Goal: Information Seeking & Learning: Learn about a topic

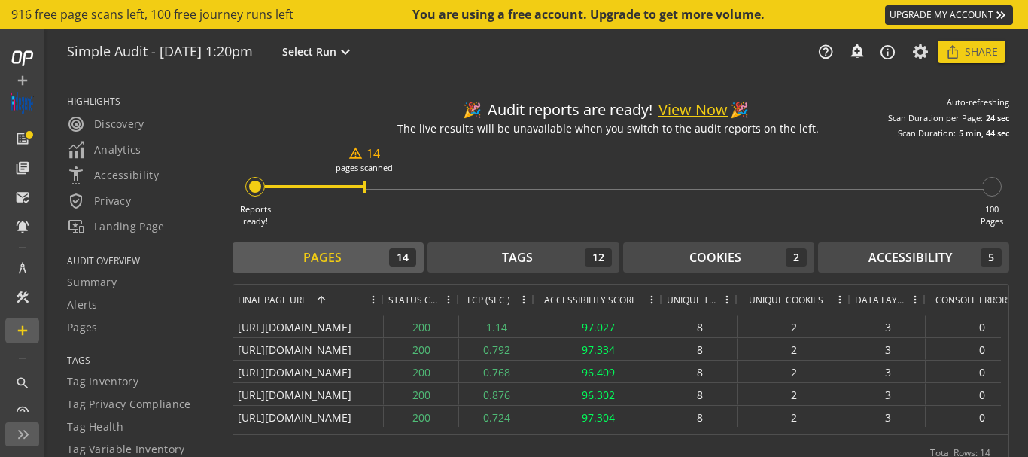
scroll to position [17, 0]
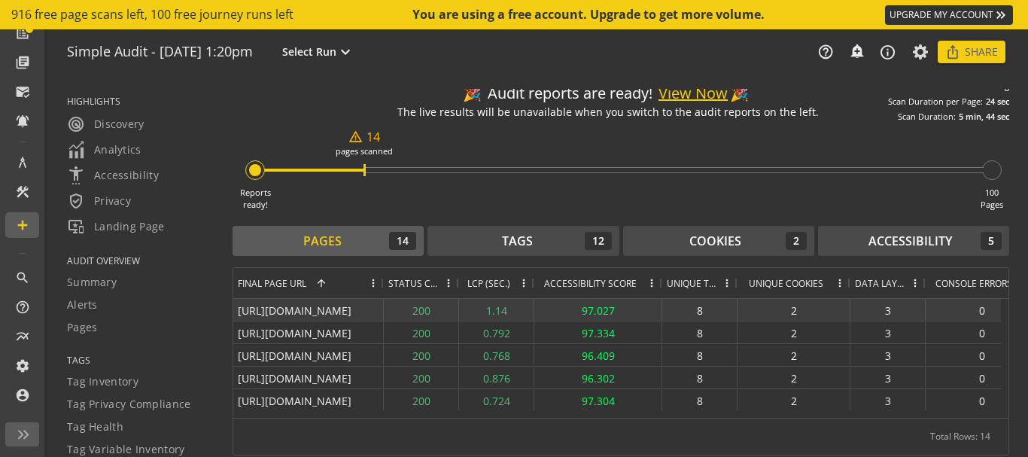
click at [695, 309] on div "8" at bounding box center [699, 310] width 75 height 22
click at [808, 300] on div "2" at bounding box center [793, 310] width 113 height 22
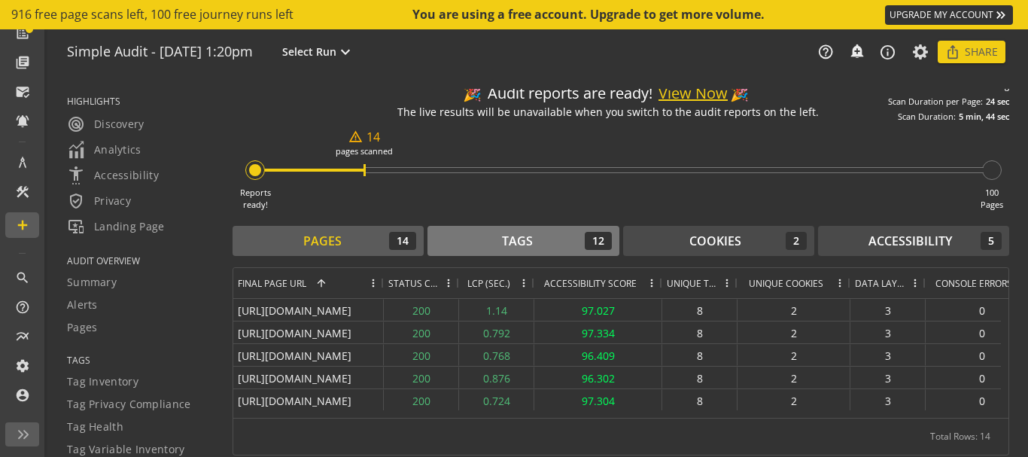
click at [546, 237] on div "Tags 12" at bounding box center [523, 241] width 176 height 18
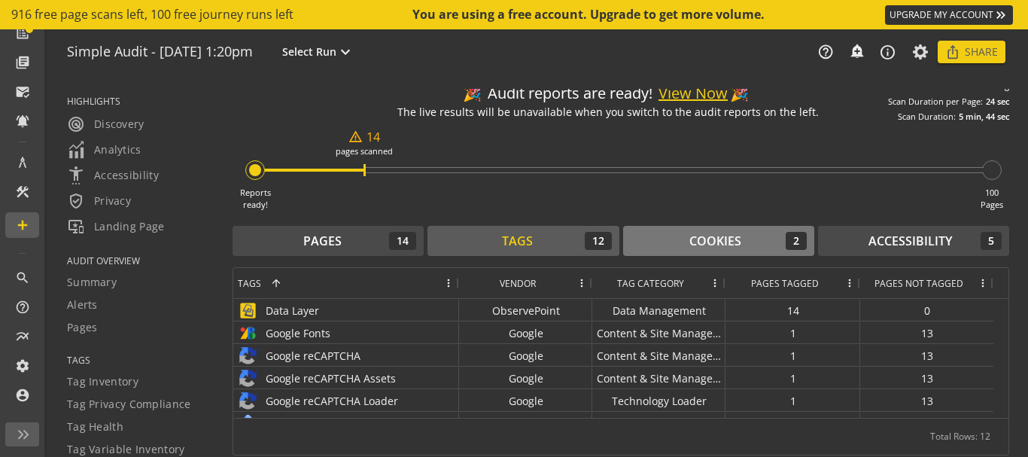
click at [701, 234] on div "Cookies" at bounding box center [715, 241] width 52 height 17
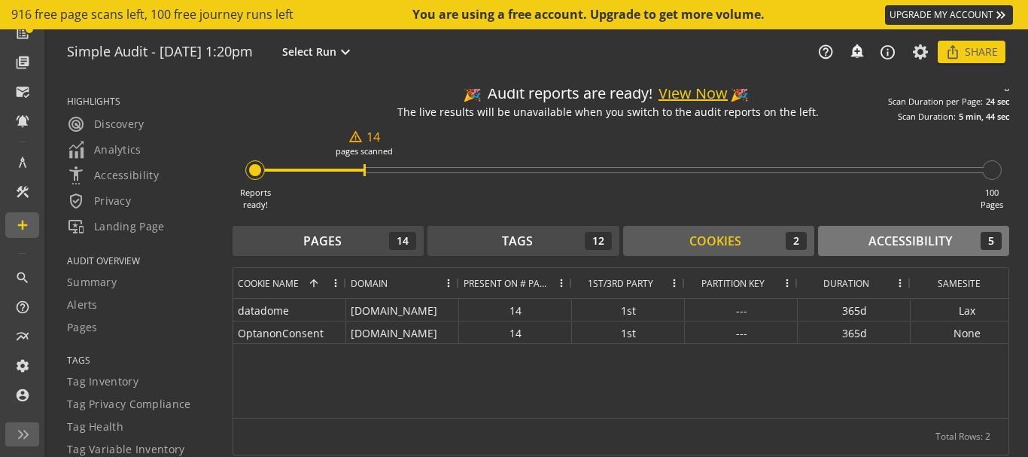
click at [950, 242] on div "Accessibility 5" at bounding box center [913, 241] width 176 height 18
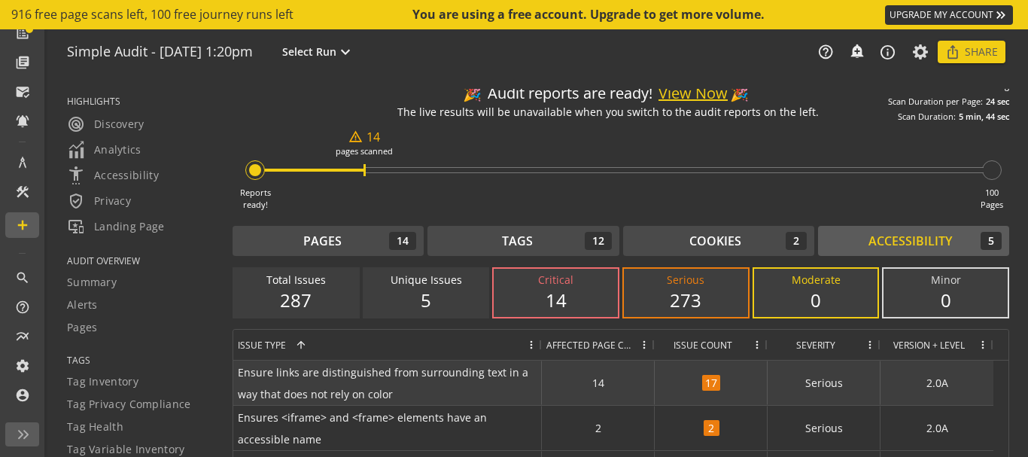
click at [593, 386] on div "14" at bounding box center [598, 382] width 113 height 44
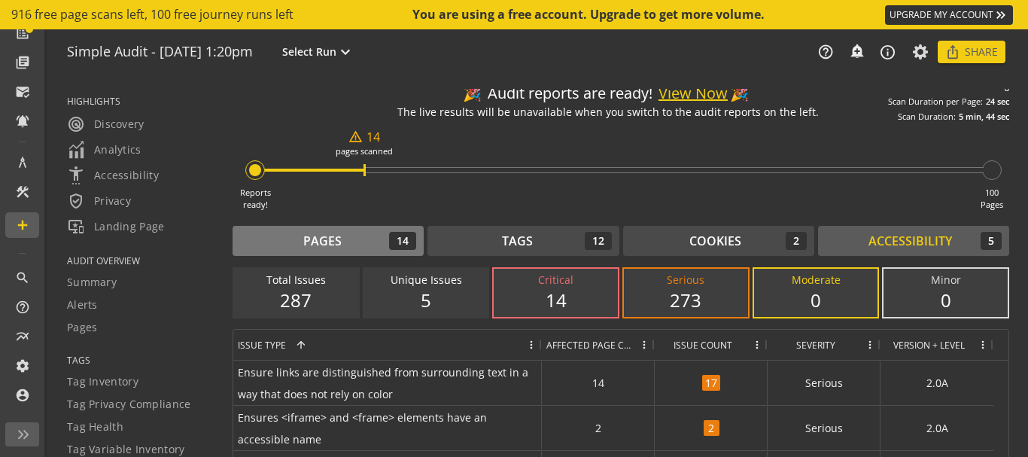
click at [322, 233] on div "Pages" at bounding box center [322, 241] width 38 height 17
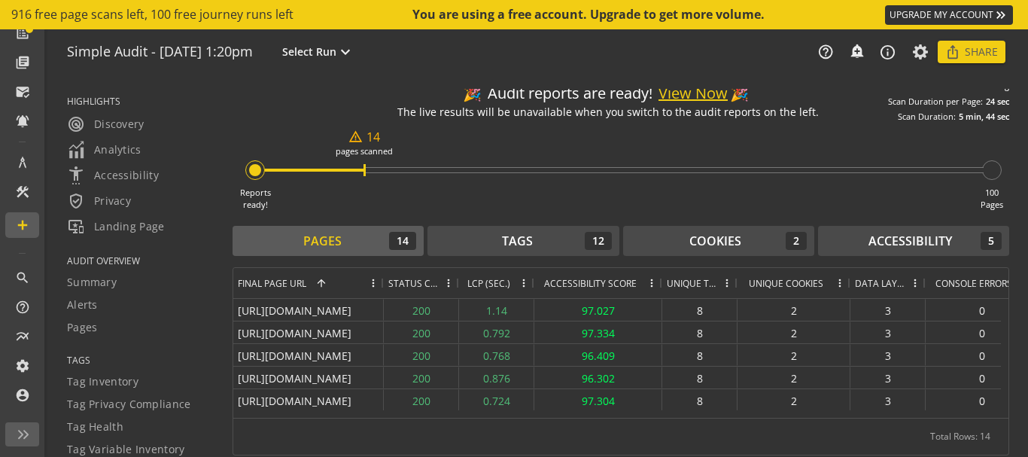
click at [965, 418] on div at bounding box center [617, 414] width 768 height 8
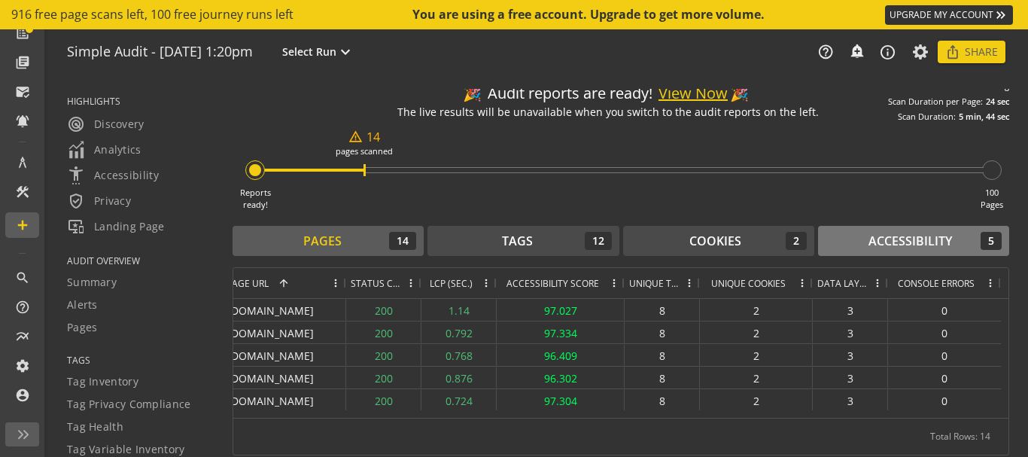
click at [905, 235] on div "Accessibility" at bounding box center [910, 241] width 84 height 17
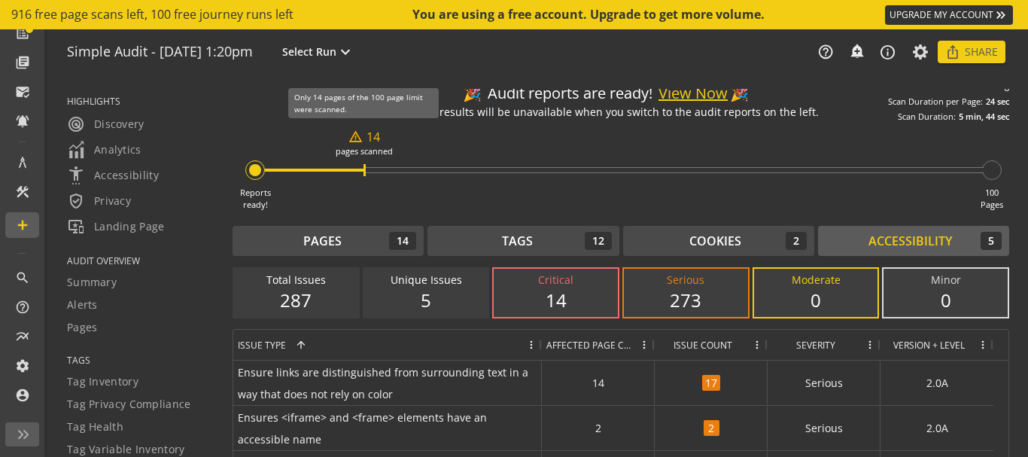
click at [359, 140] on mat-icon "warning_amber" at bounding box center [355, 136] width 14 height 14
click at [682, 94] on button "View Now" at bounding box center [692, 94] width 69 height 22
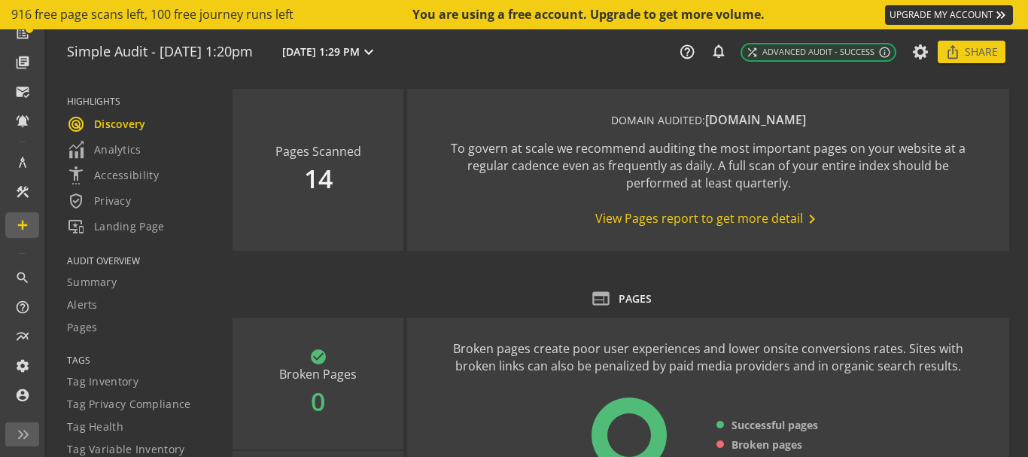
click at [1027, 322] on div "Pages Scanned 14 DOMAIN AUDITED: [DOMAIN_NAME] To govern at scale we recommend …" at bounding box center [630, 272] width 795 height 389
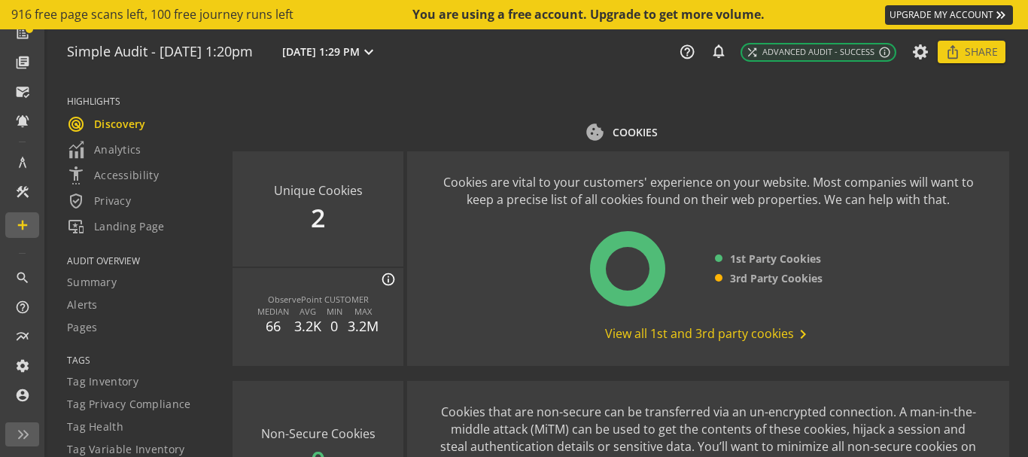
scroll to position [332, 0]
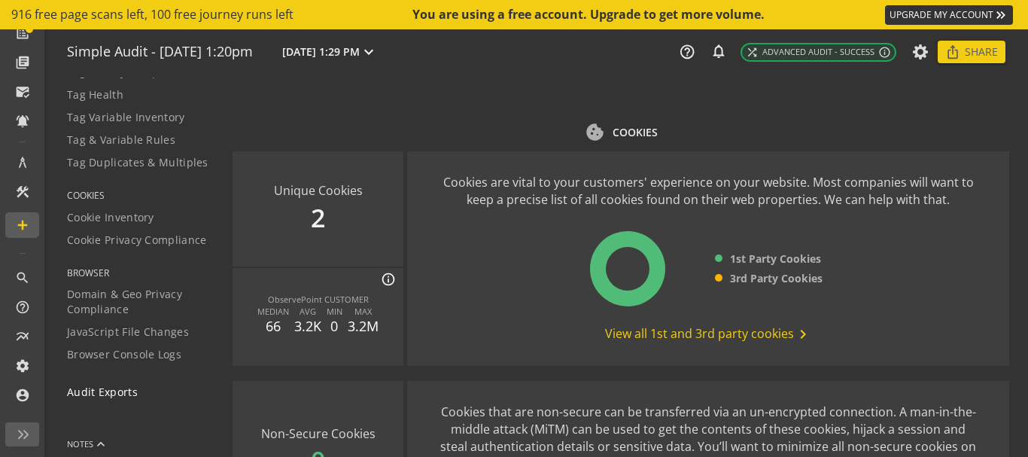
click at [132, 393] on span "Audit Exports" at bounding box center [102, 392] width 71 height 15
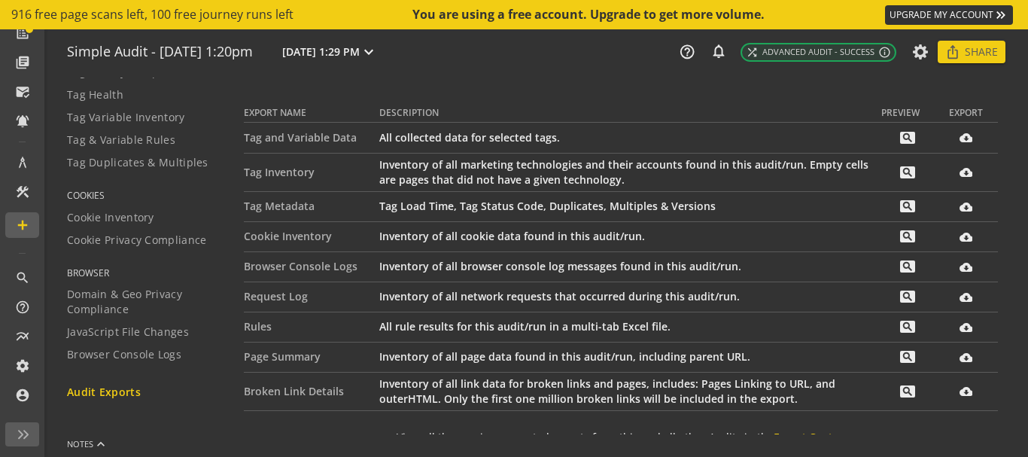
click at [512, 148] on td "All collected data for selected tags." at bounding box center [630, 138] width 502 height 30
click at [900, 132] on mat-icon "search" at bounding box center [907, 138] width 15 height 12
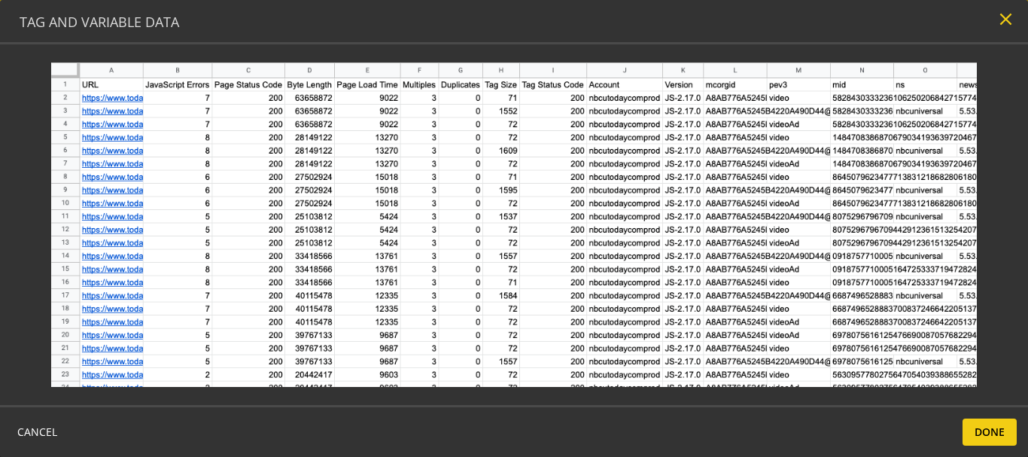
click at [1003, 22] on mat-icon "close" at bounding box center [1005, 19] width 20 height 20
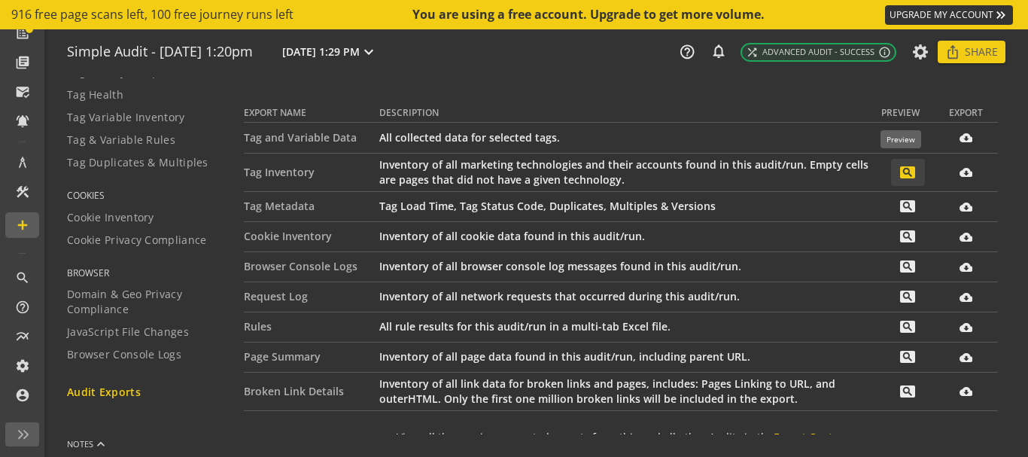
click at [900, 176] on mat-icon "search" at bounding box center [907, 172] width 15 height 12
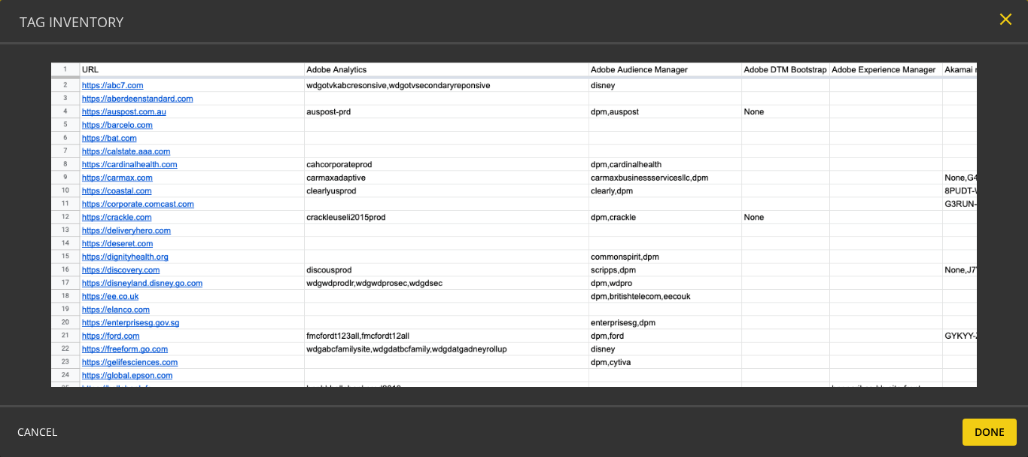
click at [1002, 20] on mat-icon "close" at bounding box center [1005, 19] width 20 height 20
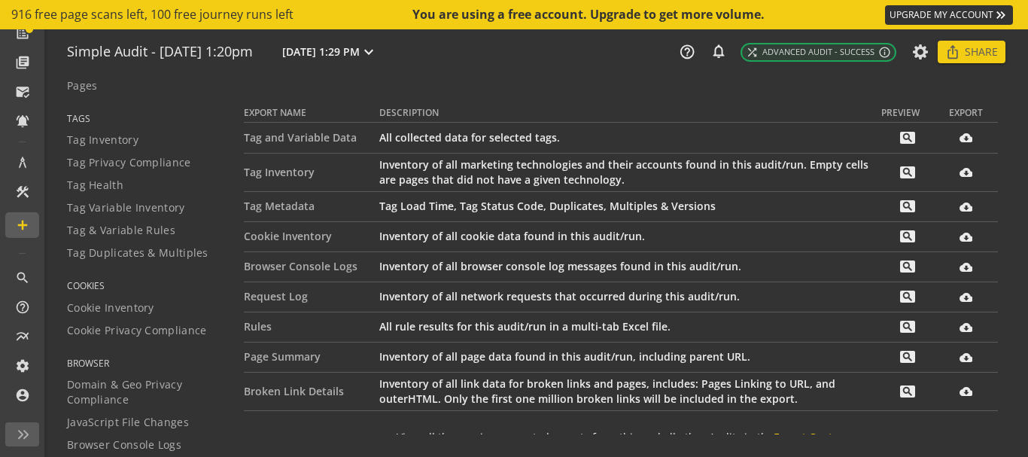
scroll to position [211, 0]
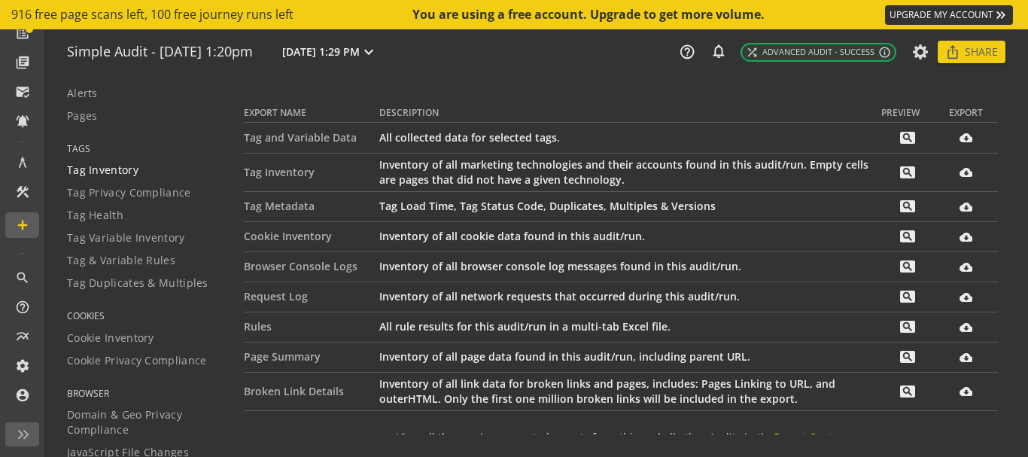
click at [93, 170] on span "Tag Inventory" at bounding box center [102, 170] width 71 height 15
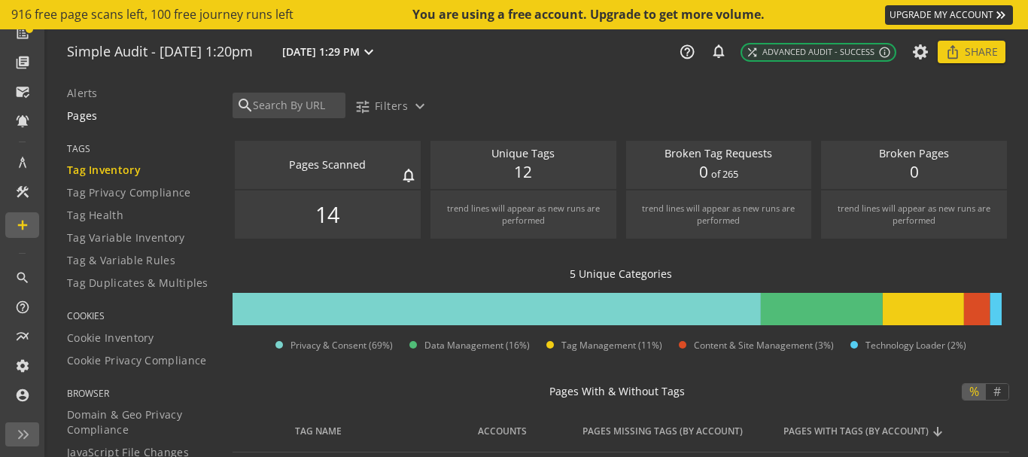
click at [97, 114] on div "Pages" at bounding box center [140, 115] width 147 height 15
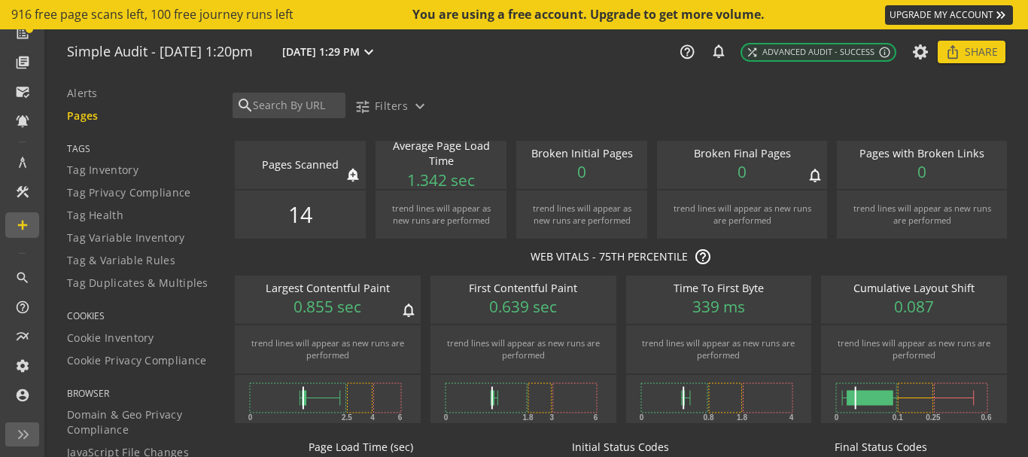
click at [299, 220] on span "14" at bounding box center [300, 214] width 24 height 31
click at [81, 153] on span "TAGS" at bounding box center [140, 148] width 147 height 13
click at [110, 171] on span "Tag Inventory" at bounding box center [102, 170] width 71 height 15
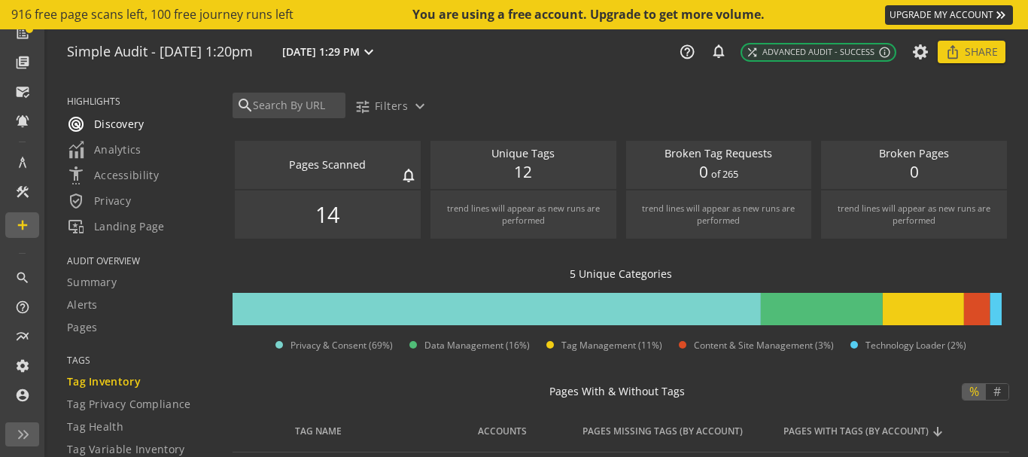
click at [120, 130] on span "radar Discovery" at bounding box center [106, 124] width 78 height 18
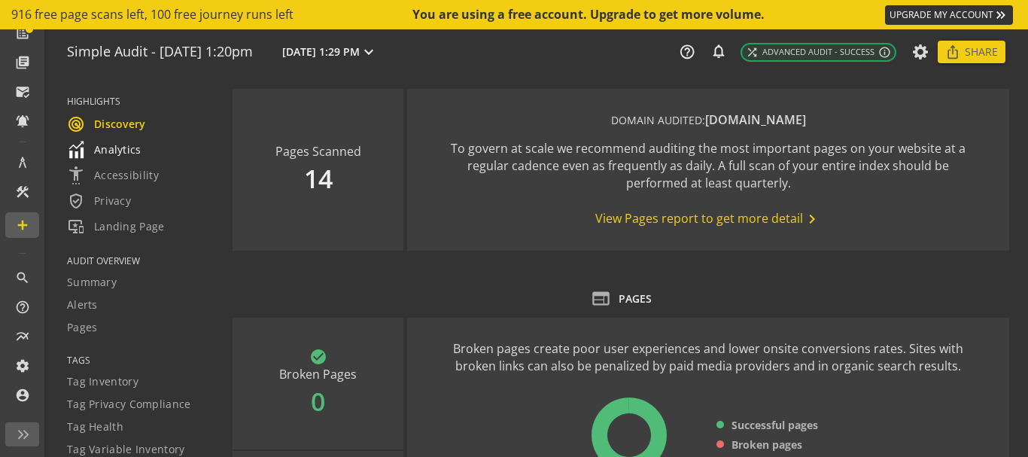
click at [120, 139] on link "Analytics" at bounding box center [140, 150] width 147 height 26
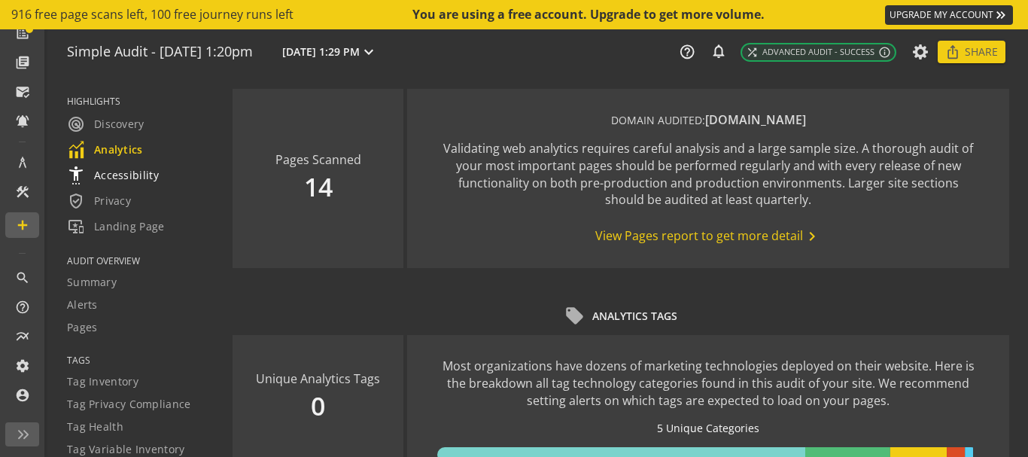
click at [129, 178] on span "settings_accessibility Accessibility" at bounding box center [113, 175] width 92 height 18
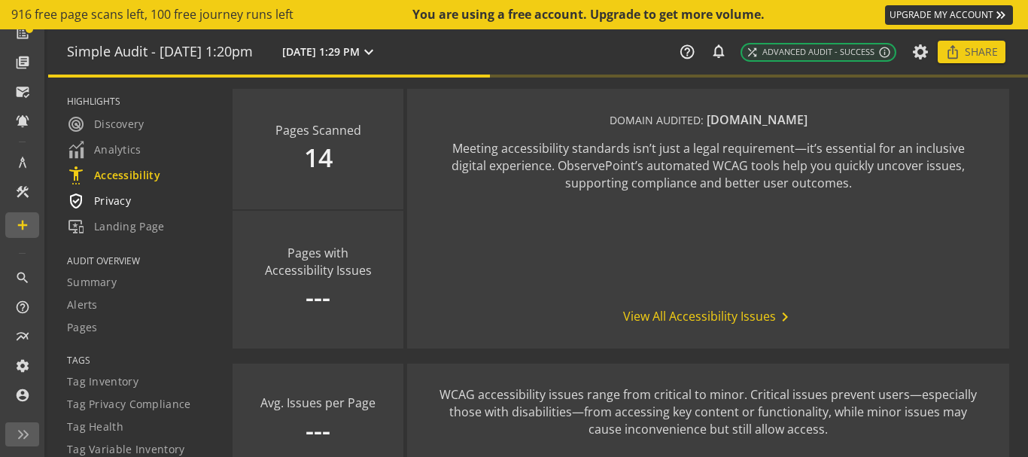
click at [124, 203] on span "verified_user Privacy" at bounding box center [99, 201] width 64 height 18
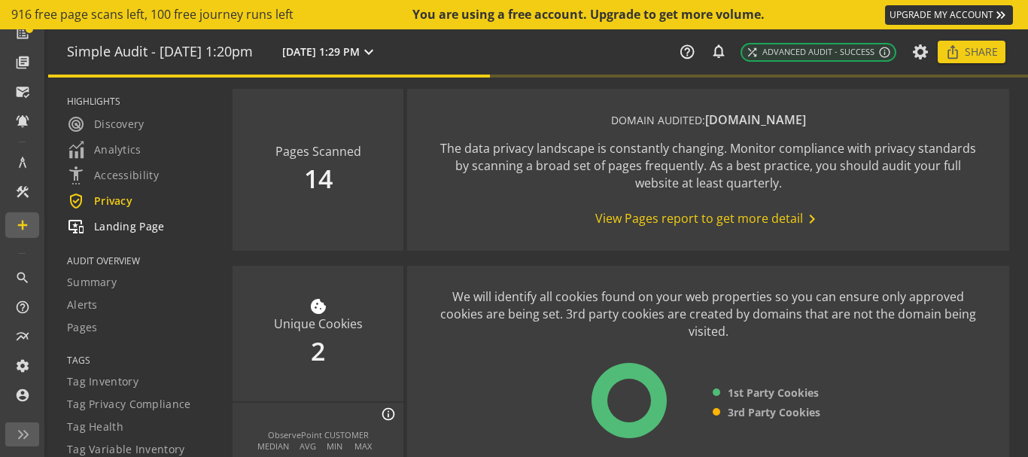
click at [129, 226] on span "important_devices Landing Page" at bounding box center [116, 226] width 98 height 18
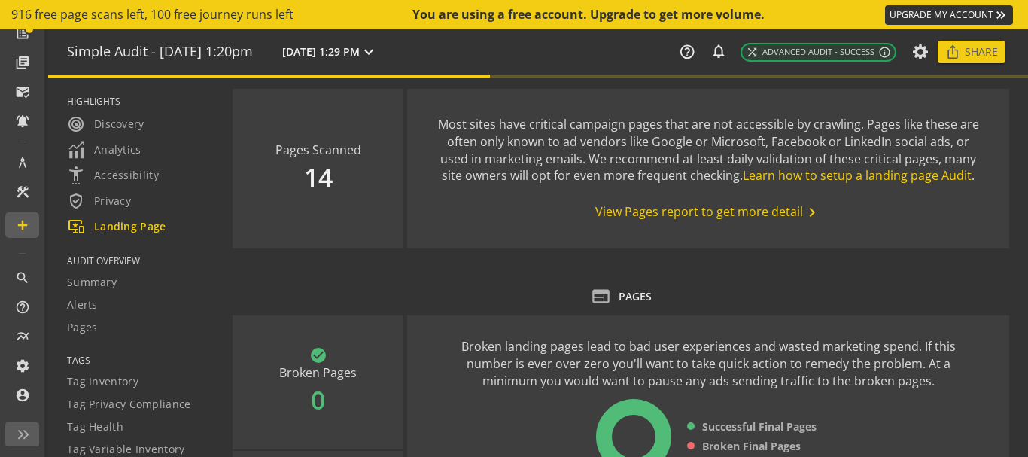
click at [116, 260] on span "AUDIT OVERVIEW" at bounding box center [140, 260] width 147 height 13
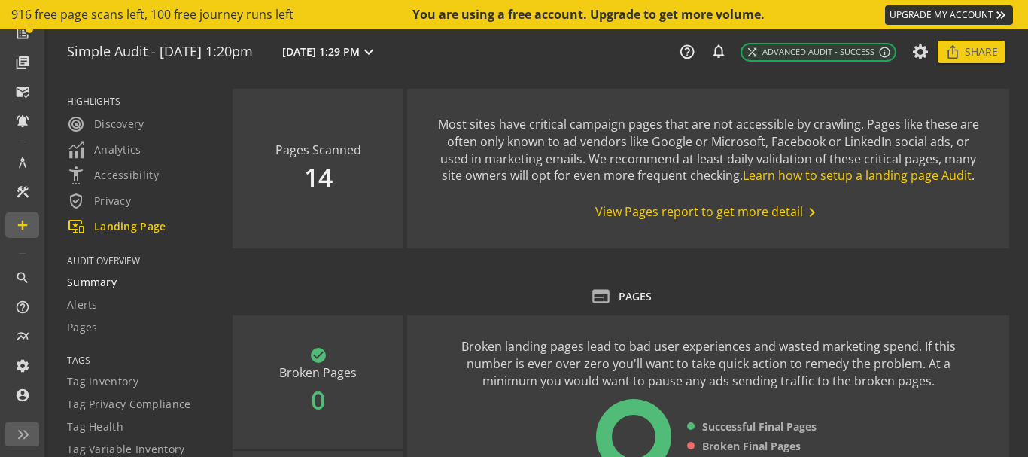
click at [99, 290] on span "Summary" at bounding box center [92, 282] width 50 height 15
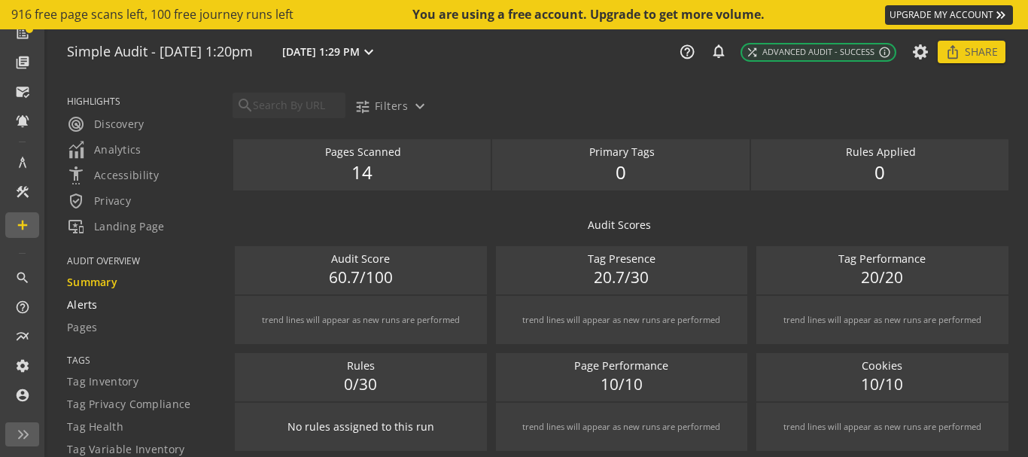
click at [101, 311] on div "Alerts" at bounding box center [140, 304] width 147 height 15
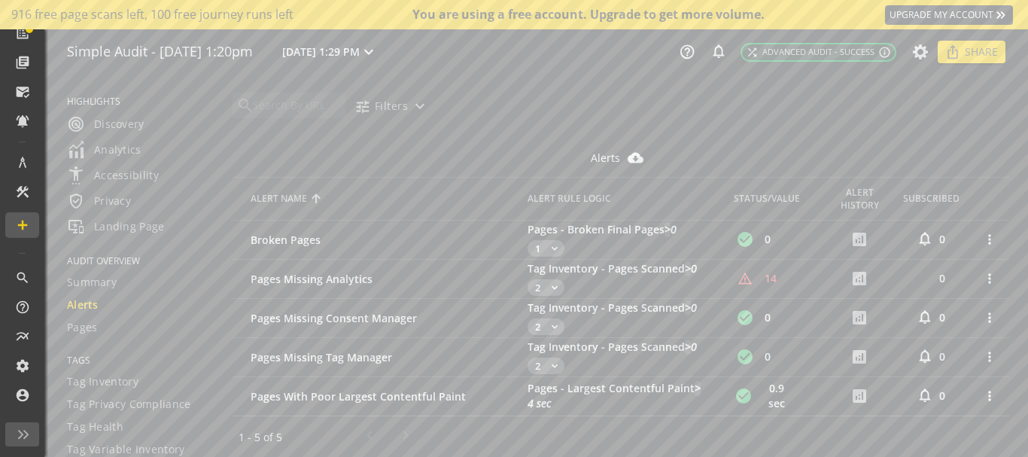
scroll to position [105, 0]
click at [793, 108] on div "search tune Filters expand_more" at bounding box center [627, 110] width 799 height 35
click at [143, 93] on div "Tag Health" at bounding box center [140, 94] width 147 height 15
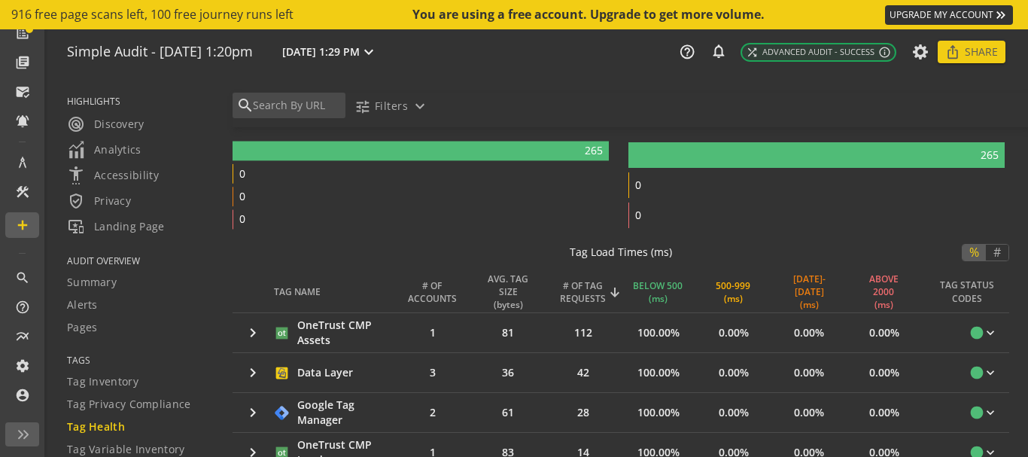
scroll to position [573, 0]
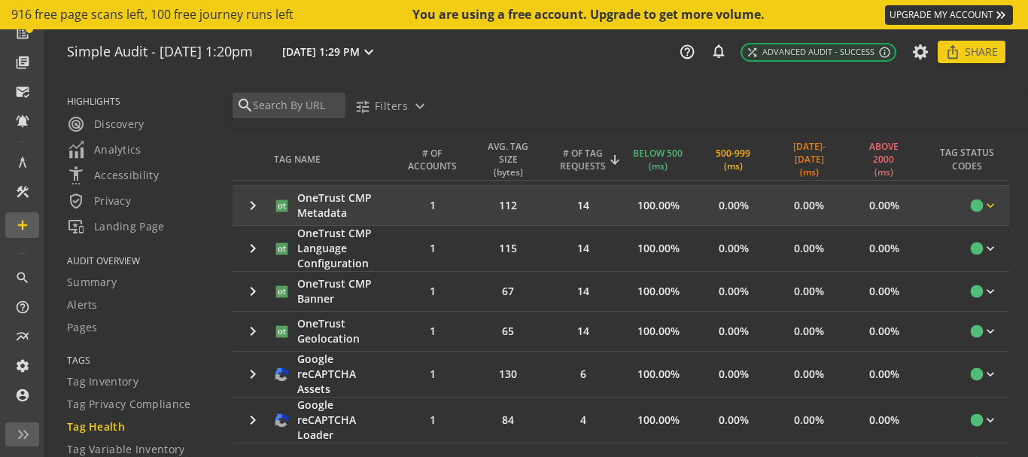
click at [983, 202] on mat-icon "keyboard_arrow_down" at bounding box center [990, 205] width 15 height 15
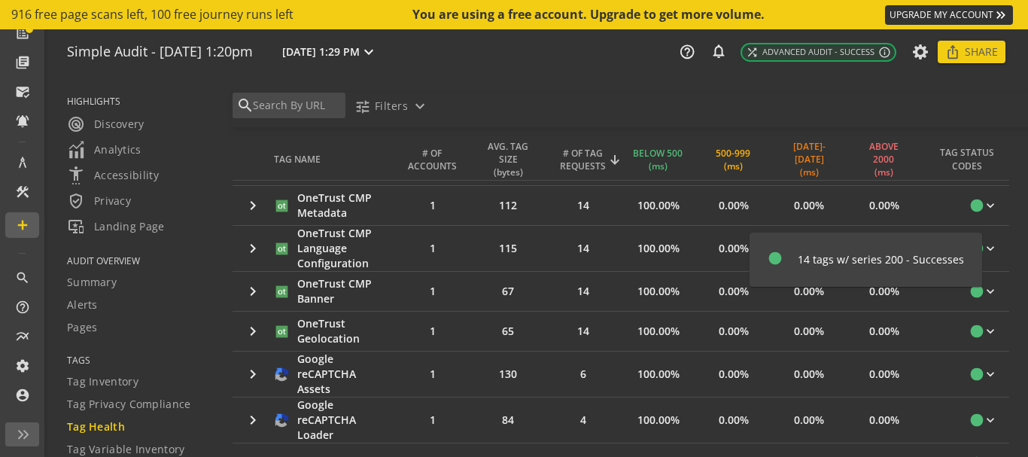
click at [983, 203] on div at bounding box center [514, 228] width 1028 height 457
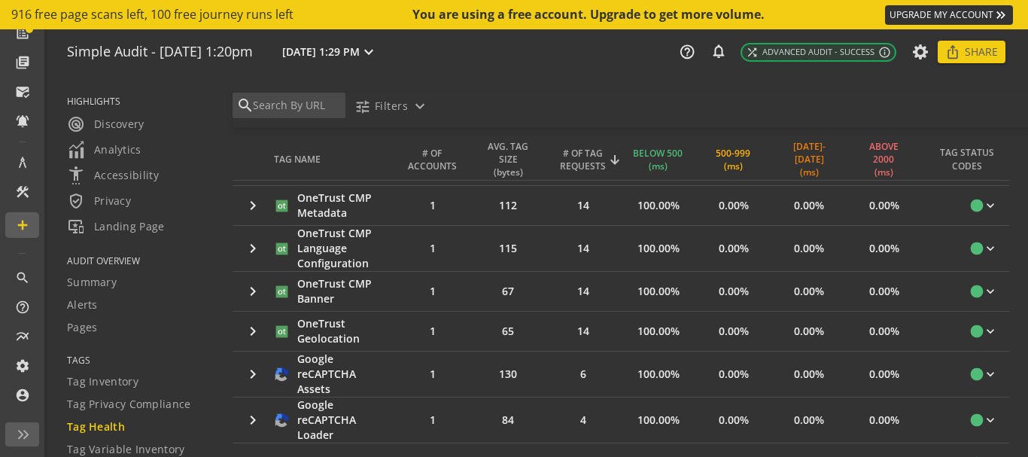
scroll to position [332, 0]
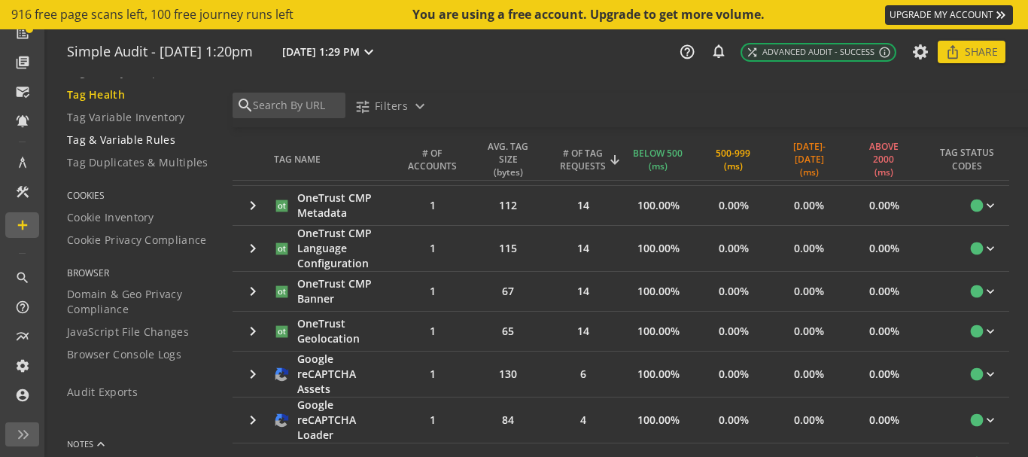
click at [153, 140] on span "Tag & Variable Rules" at bounding box center [121, 139] width 108 height 15
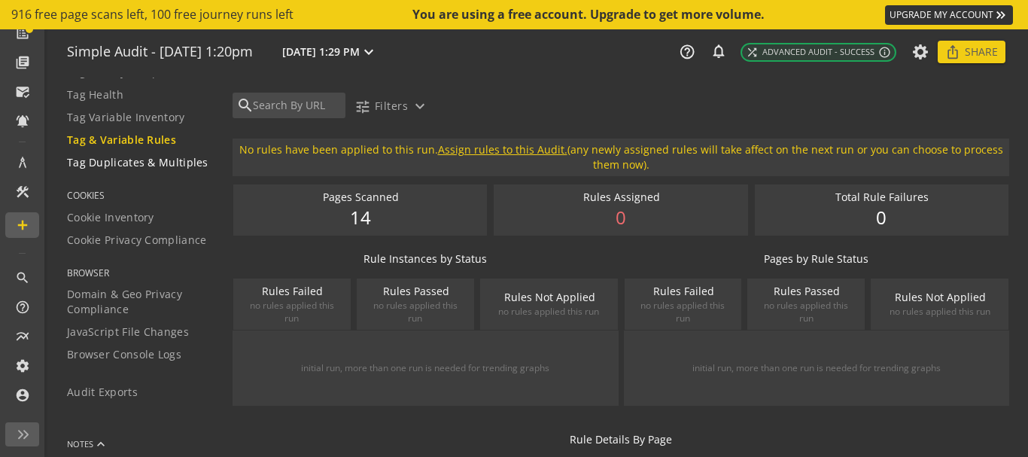
click at [158, 158] on span "Tag Duplicates & Multiples" at bounding box center [137, 162] width 141 height 15
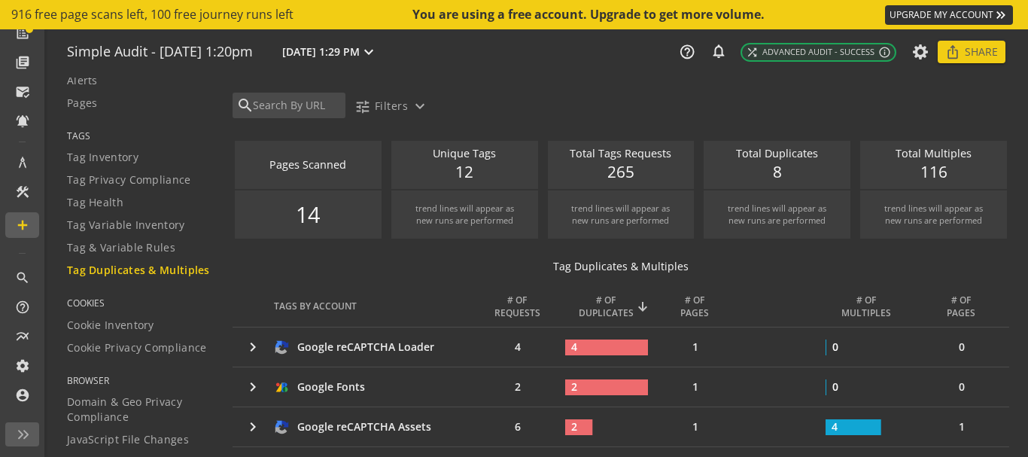
scroll to position [202, 0]
